Goal: Find specific page/section

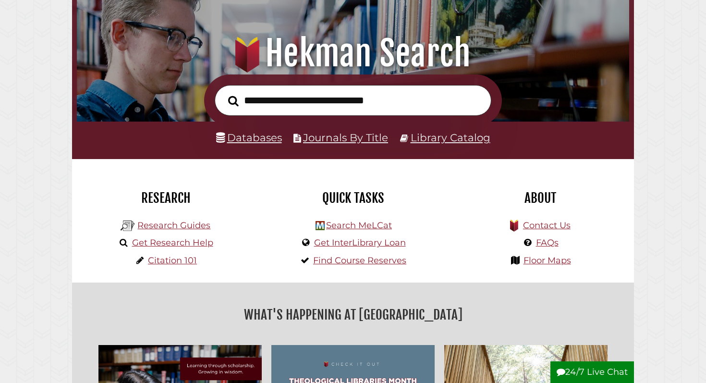
scroll to position [93, 0]
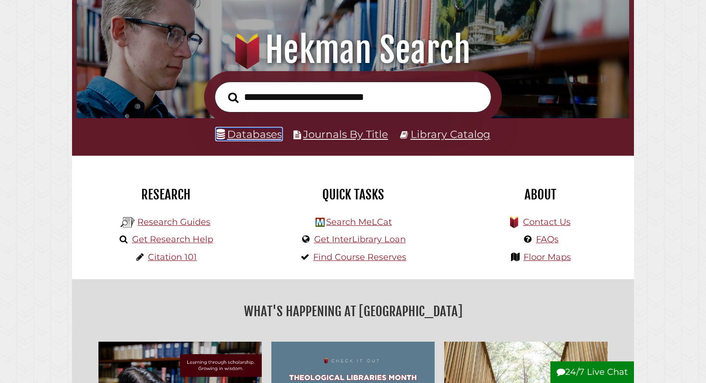
click at [252, 136] on link "Databases" at bounding box center [249, 134] width 66 height 12
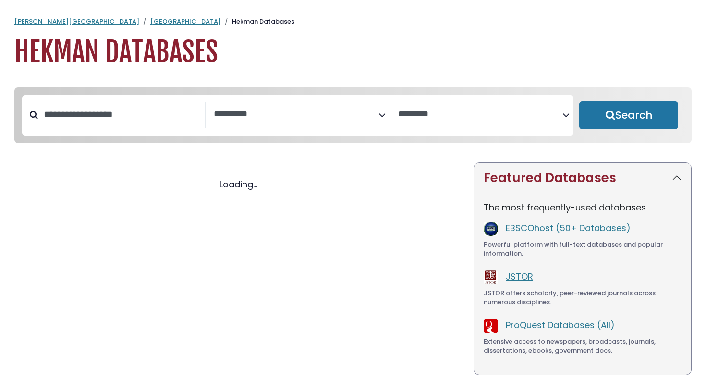
select select "Database Subject Filter"
select select "Database Vendors Filter"
select select "Database Subject Filter"
select select "Database Vendors Filter"
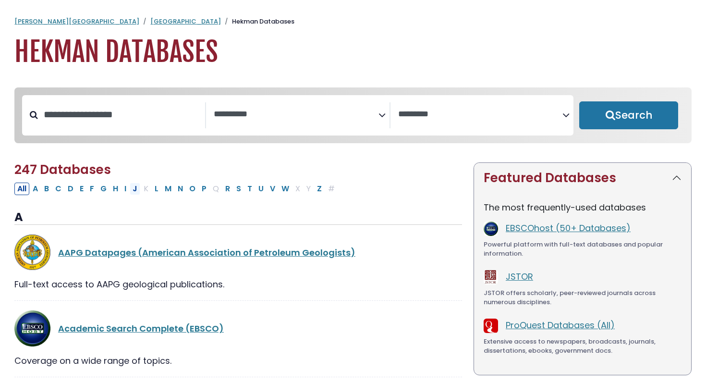
click at [135, 191] on button "J" at bounding box center [135, 188] width 11 height 12
select select "Database Subject Filter"
select select "Database Vendors Filter"
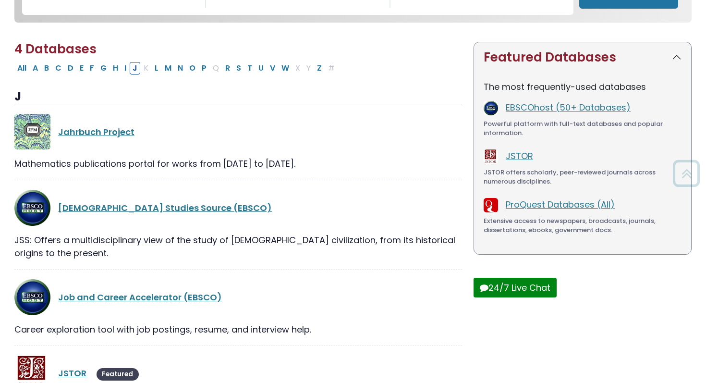
scroll to position [207, 0]
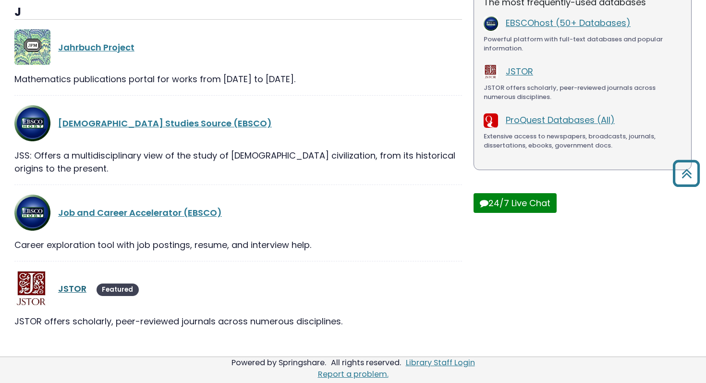
click at [74, 291] on link "JSTOR" at bounding box center [72, 288] width 28 height 12
